Goal: Entertainment & Leisure: Consume media (video, audio)

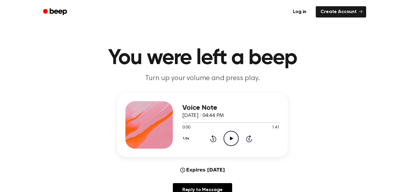
click at [222, 131] on div "1.0x Rewind 5 seconds Play Audio Skip 5 seconds" at bounding box center [230, 138] width 97 height 15
click at [231, 135] on icon "Play Audio" at bounding box center [230, 138] width 15 height 15
click at [210, 137] on icon "Rewind 5 seconds" at bounding box center [213, 139] width 7 height 8
click at [210, 140] on icon "Rewind 5 seconds" at bounding box center [213, 139] width 7 height 8
click at [205, 143] on div "1.0x Rewind 5 seconds Pause Audio Skip 5 seconds" at bounding box center [230, 138] width 97 height 15
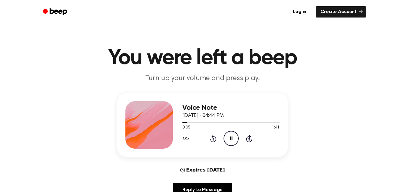
click at [213, 139] on icon at bounding box center [212, 139] width 1 height 2
click at [228, 137] on icon "Pause Audio" at bounding box center [230, 138] width 15 height 15
click at [236, 136] on icon "Play Audio" at bounding box center [230, 138] width 15 height 15
click at [230, 135] on icon "Pause Audio" at bounding box center [230, 138] width 15 height 15
click at [232, 137] on icon "Play Audio" at bounding box center [230, 138] width 15 height 15
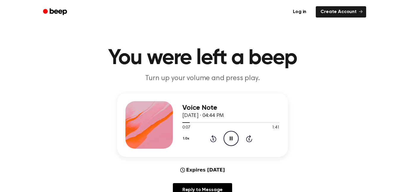
click at [231, 138] on icon at bounding box center [231, 138] width 3 height 4
click at [233, 137] on icon "Play Audio" at bounding box center [230, 138] width 15 height 15
click at [232, 133] on icon "Pause Audio" at bounding box center [230, 138] width 15 height 15
click at [231, 142] on icon "Play Audio" at bounding box center [230, 138] width 15 height 15
click at [228, 136] on icon "Pause Audio" at bounding box center [230, 138] width 15 height 15
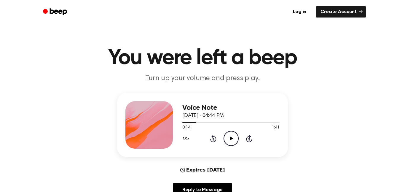
click at [232, 133] on icon "Play Audio" at bounding box center [230, 138] width 15 height 15
click at [228, 136] on icon "Pause Audio" at bounding box center [230, 138] width 15 height 15
click at [226, 141] on icon "Play Audio" at bounding box center [230, 138] width 15 height 15
click at [225, 153] on div "Voice Note [DATE] · 04:44 PM 0:16 1:41 Your browser does not support the [objec…" at bounding box center [202, 125] width 171 height 64
click at [231, 137] on icon "Pause Audio" at bounding box center [230, 138] width 15 height 15
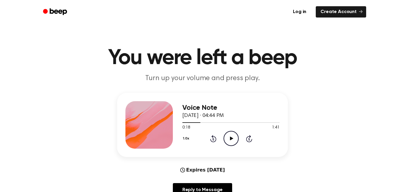
click at [228, 139] on icon "Play Audio" at bounding box center [230, 138] width 15 height 15
click at [230, 137] on icon at bounding box center [231, 138] width 3 height 4
click at [233, 141] on icon "Play Audio" at bounding box center [230, 138] width 15 height 15
click at [230, 142] on icon "Pause Audio" at bounding box center [230, 138] width 15 height 15
click at [230, 137] on icon at bounding box center [231, 138] width 3 height 4
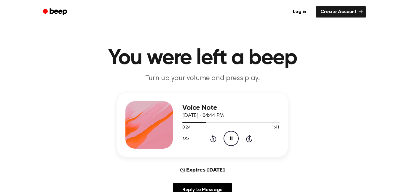
click at [230, 139] on icon at bounding box center [231, 138] width 3 height 4
click at [228, 134] on icon "Play Audio" at bounding box center [230, 138] width 15 height 15
click at [236, 138] on icon "Pause Audio" at bounding box center [230, 138] width 15 height 15
click at [231, 136] on icon "Play Audio" at bounding box center [230, 138] width 15 height 15
click at [232, 137] on icon at bounding box center [231, 138] width 3 height 4
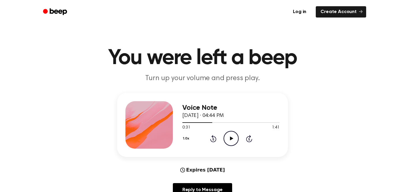
click at [224, 136] on icon "Play Audio" at bounding box center [230, 138] width 15 height 15
click at [236, 134] on icon "Pause Audio" at bounding box center [230, 138] width 15 height 15
click at [229, 133] on icon "Play Audio" at bounding box center [230, 138] width 15 height 15
click at [232, 134] on icon "Pause Audio" at bounding box center [230, 138] width 15 height 15
click at [231, 141] on icon "Play Audio" at bounding box center [230, 138] width 15 height 15
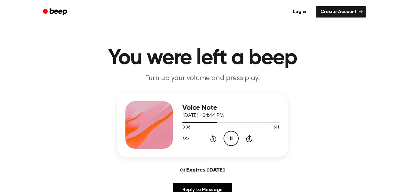
click at [230, 130] on div "0:36 1:41" at bounding box center [230, 127] width 97 height 6
click at [225, 132] on icon "Pause Audio" at bounding box center [230, 138] width 15 height 15
click at [233, 104] on h3 "Voice Note" at bounding box center [230, 108] width 97 height 8
click at [222, 138] on div "1.0x Rewind 5 seconds Play Audio Skip 5 seconds" at bounding box center [230, 138] width 97 height 15
click at [233, 134] on icon "Play Audio" at bounding box center [230, 138] width 15 height 15
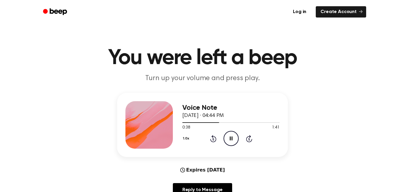
click at [228, 133] on icon "Pause Audio" at bounding box center [230, 138] width 15 height 15
click at [231, 138] on icon at bounding box center [231, 138] width 3 height 4
click at [228, 139] on icon "Pause Audio" at bounding box center [230, 138] width 15 height 15
click at [228, 138] on icon "Play Audio" at bounding box center [230, 138] width 15 height 15
click at [229, 135] on icon "Pause Audio" at bounding box center [230, 138] width 15 height 15
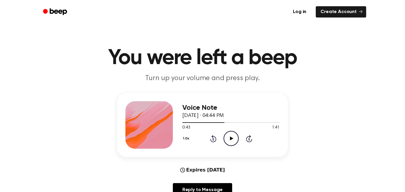
click at [236, 132] on icon "Play Audio" at bounding box center [230, 138] width 15 height 15
click at [232, 135] on icon "Pause Audio" at bounding box center [230, 138] width 15 height 15
click at [224, 132] on icon "Play Audio" at bounding box center [230, 138] width 15 height 15
click at [231, 138] on icon "Pause Audio" at bounding box center [230, 138] width 15 height 15
click at [232, 135] on icon "Play Audio" at bounding box center [230, 138] width 15 height 15
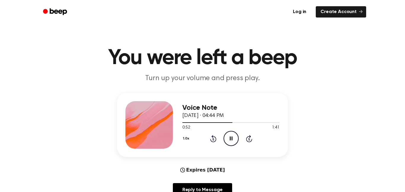
click at [231, 136] on icon "Pause Audio" at bounding box center [230, 138] width 15 height 15
click at [231, 135] on icon "Play Audio" at bounding box center [230, 138] width 15 height 15
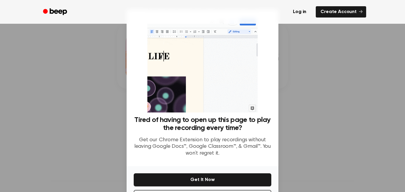
scroll to position [24, 0]
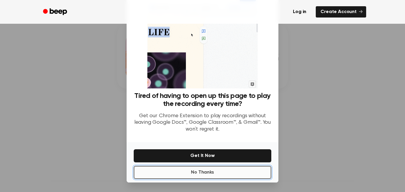
click at [245, 175] on button "No Thanks" at bounding box center [202, 172] width 137 height 13
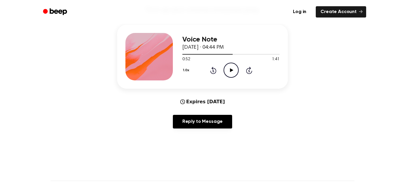
click at [231, 68] on icon "Play Audio" at bounding box center [230, 70] width 15 height 15
click at [231, 68] on icon "Pause Audio" at bounding box center [230, 70] width 15 height 15
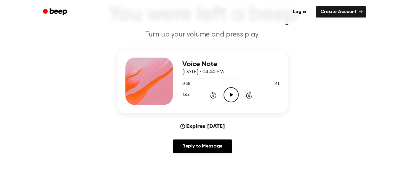
scroll to position [43, 0]
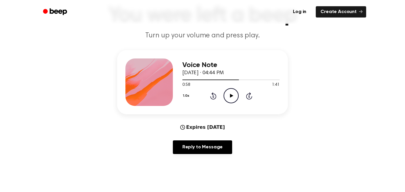
click at [230, 90] on icon "Play Audio" at bounding box center [230, 95] width 15 height 15
click at [231, 93] on icon "Pause Audio" at bounding box center [230, 95] width 15 height 15
click at [232, 96] on icon at bounding box center [231, 96] width 3 height 4
click at [228, 93] on icon "Pause Audio" at bounding box center [230, 95] width 15 height 15
click at [231, 90] on icon "Play Audio" at bounding box center [230, 95] width 15 height 15
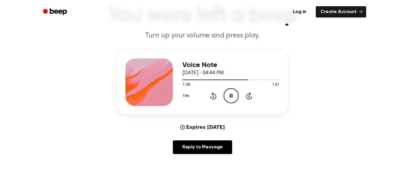
click at [229, 92] on icon "Pause Audio" at bounding box center [230, 95] width 15 height 15
click at [229, 93] on icon "Play Audio" at bounding box center [230, 95] width 15 height 15
click at [226, 95] on icon "Pause Audio" at bounding box center [230, 95] width 15 height 15
click at [228, 93] on icon "Play Audio" at bounding box center [230, 95] width 15 height 15
click at [233, 95] on icon "Pause Audio" at bounding box center [230, 95] width 15 height 15
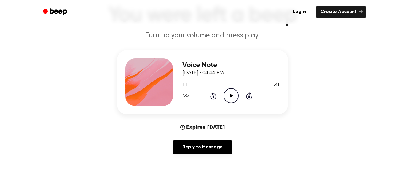
click at [223, 91] on div "1.0x Rewind 5 seconds Play Audio Skip 5 seconds" at bounding box center [230, 95] width 97 height 15
click at [231, 89] on icon "Play Audio" at bounding box center [230, 95] width 15 height 15
click at [225, 96] on icon "Pause Audio" at bounding box center [230, 95] width 15 height 15
click at [223, 49] on main "You were left a beep Turn up your volume and press play. Voice Note [DATE] · 04…" at bounding box center [202, 148] width 405 height 382
click at [232, 92] on icon "Play Audio" at bounding box center [230, 95] width 15 height 15
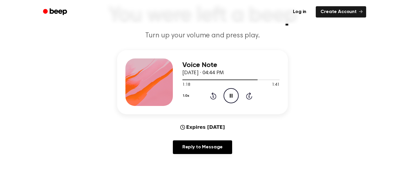
click at [225, 92] on icon "Pause Audio" at bounding box center [230, 95] width 15 height 15
click at [234, 95] on icon "Play Audio" at bounding box center [230, 95] width 15 height 15
click at [233, 92] on icon "Pause Audio" at bounding box center [230, 95] width 15 height 15
